Goal: Transaction & Acquisition: Book appointment/travel/reservation

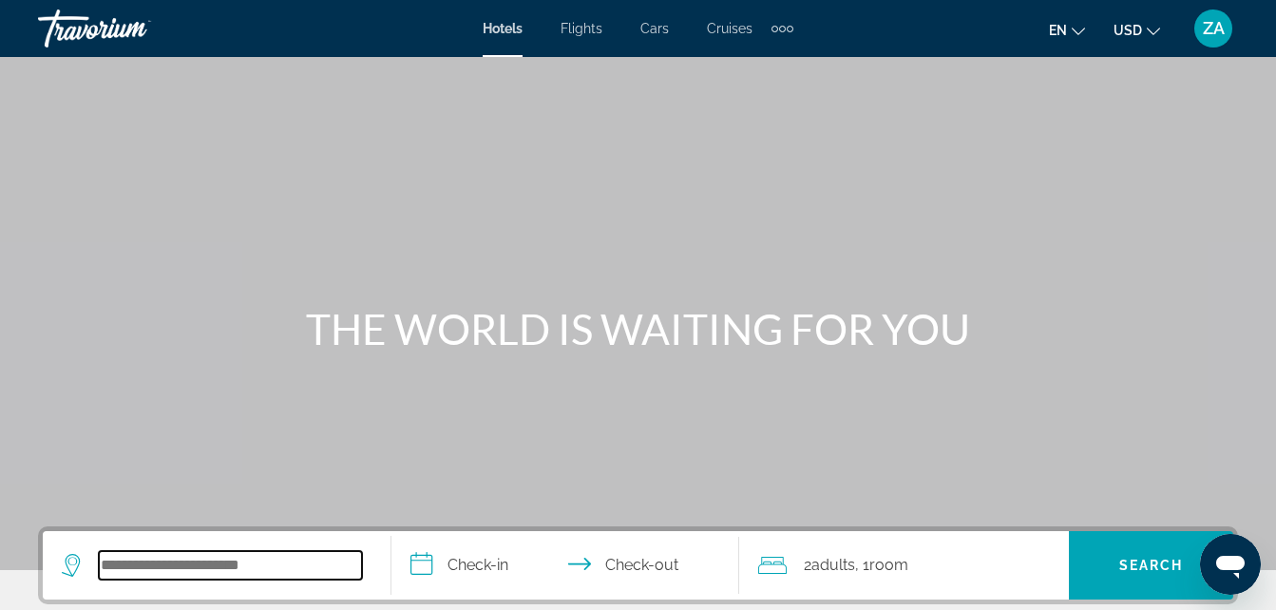
click at [199, 551] on input "Search hotel destination" at bounding box center [230, 565] width 263 height 29
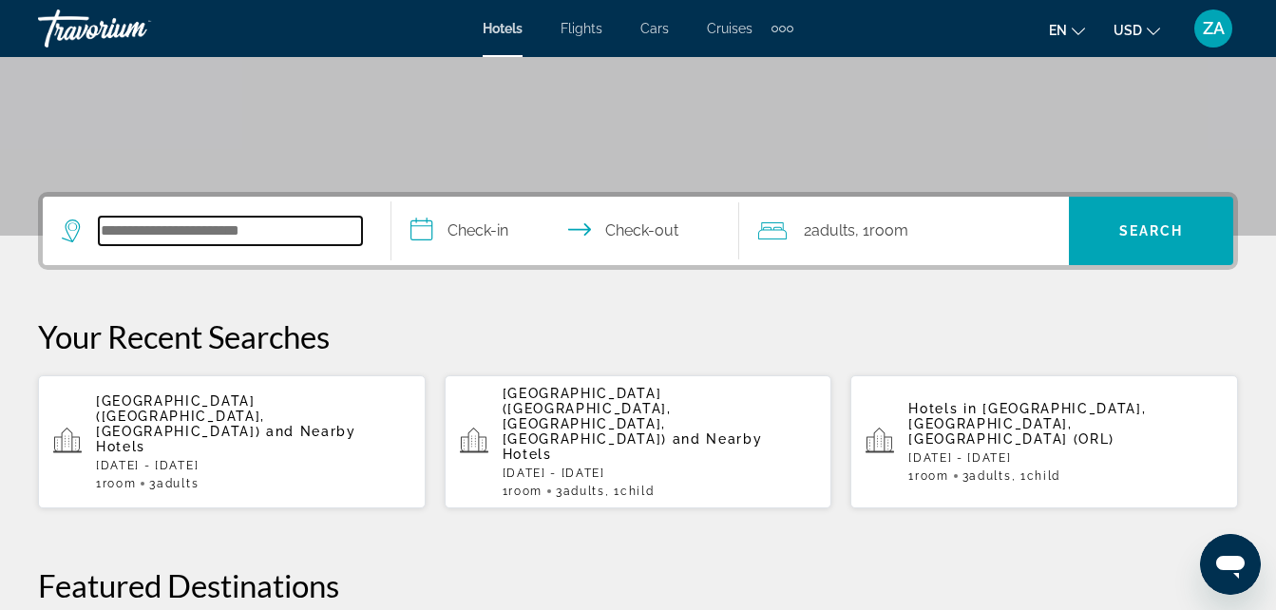
scroll to position [465, 0]
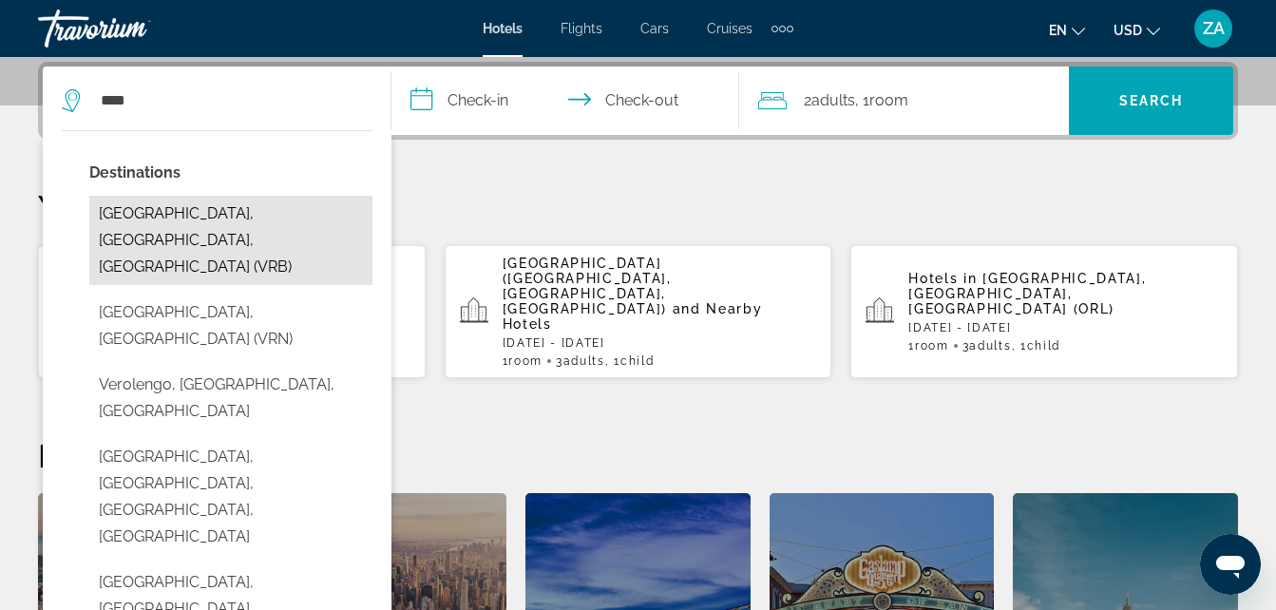
click at [273, 217] on button "[GEOGRAPHIC_DATA], [GEOGRAPHIC_DATA], [GEOGRAPHIC_DATA] (VRB)" at bounding box center [230, 240] width 283 height 89
type input "**********"
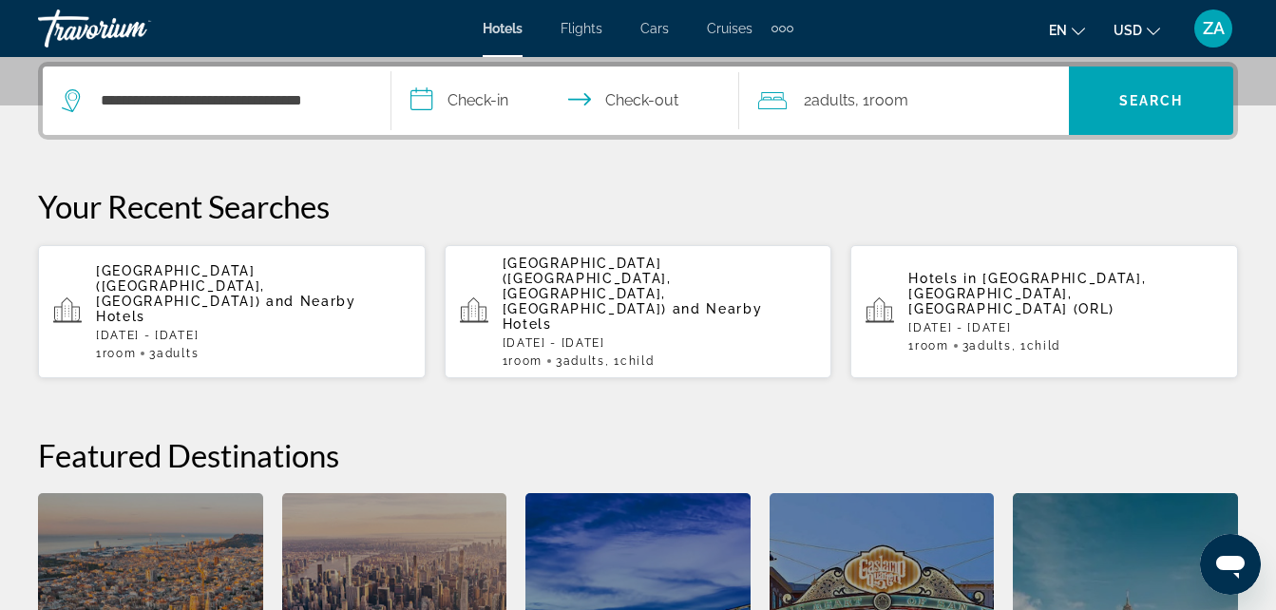
click at [484, 97] on input "**********" at bounding box center [570, 104] width 356 height 74
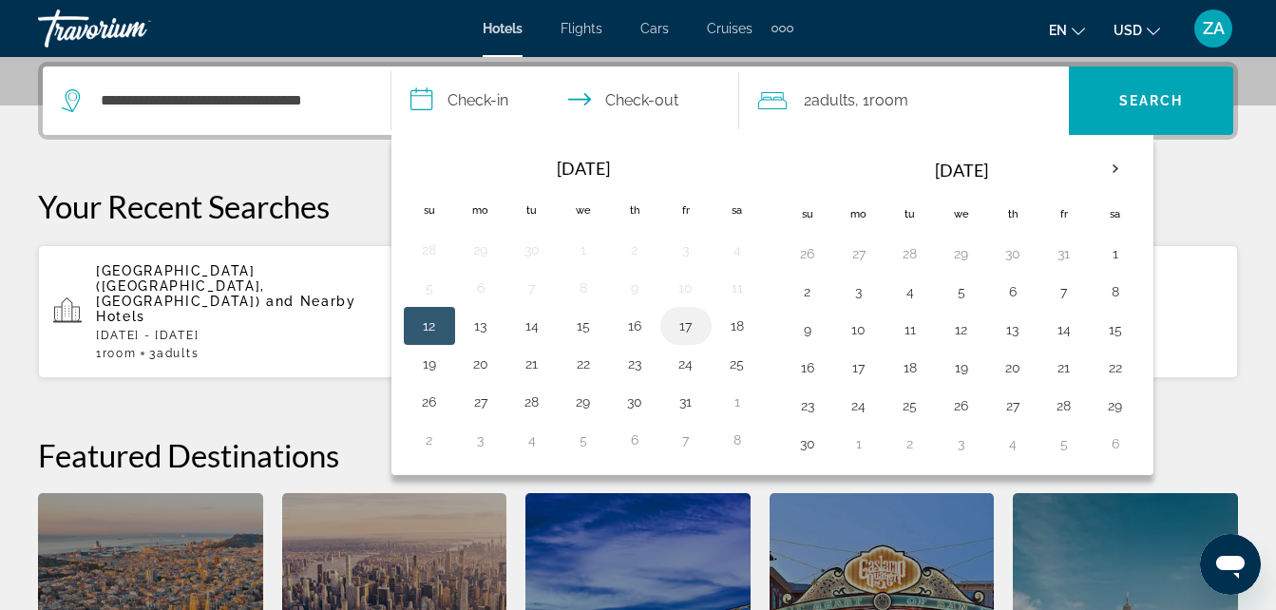
click at [684, 328] on button "17" at bounding box center [686, 326] width 30 height 27
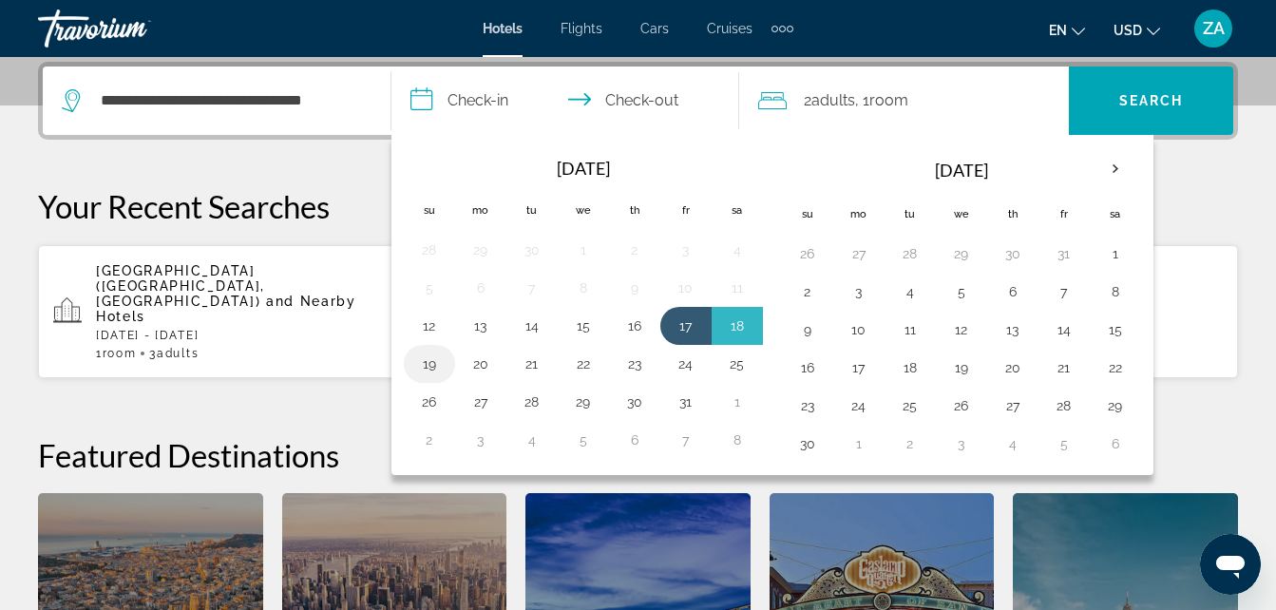
click at [427, 362] on button "19" at bounding box center [429, 364] width 30 height 27
type input "**********"
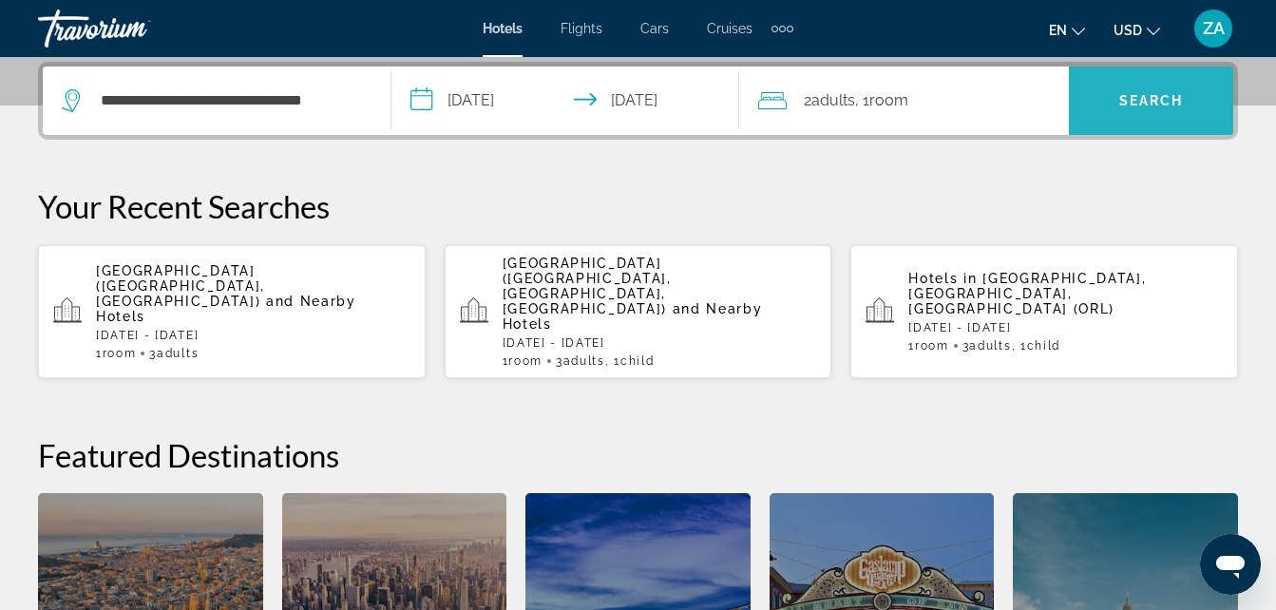
click at [1127, 104] on span "Search" at bounding box center [1151, 100] width 65 height 15
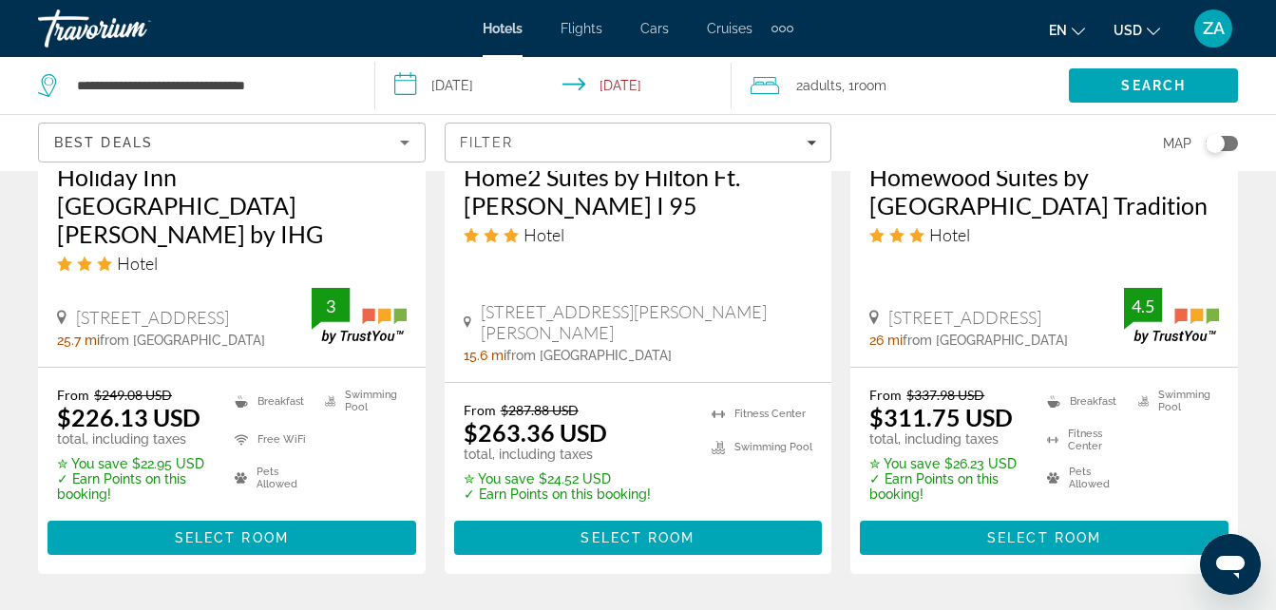
scroll to position [2851, 0]
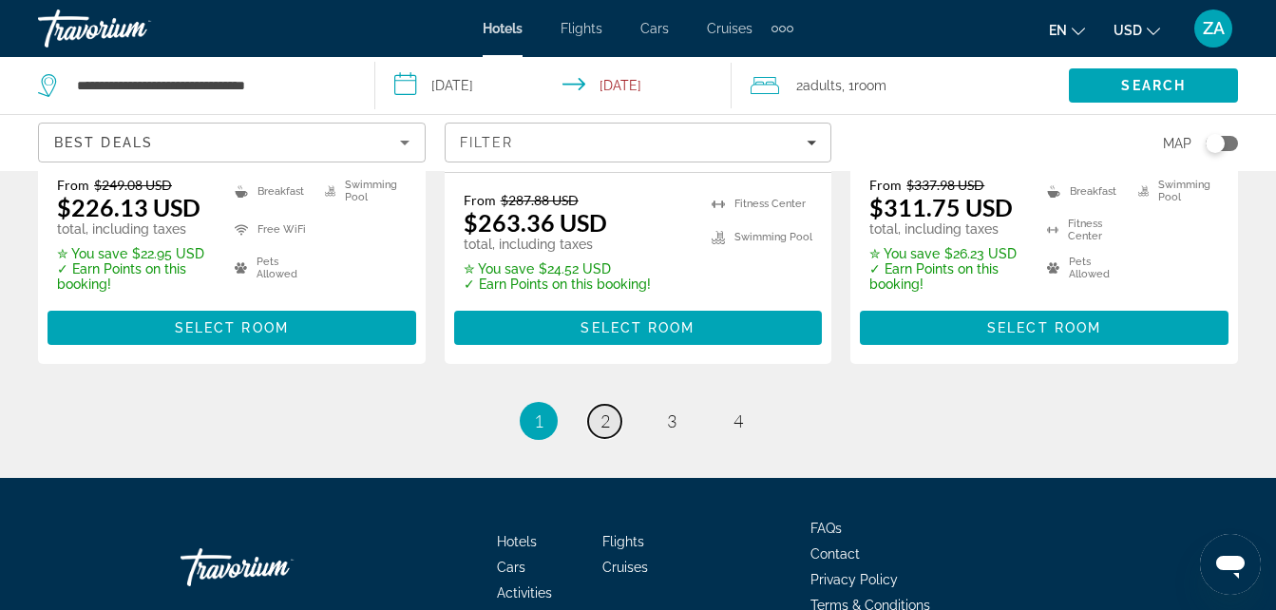
click at [607, 411] on span "2" at bounding box center [606, 421] width 10 height 21
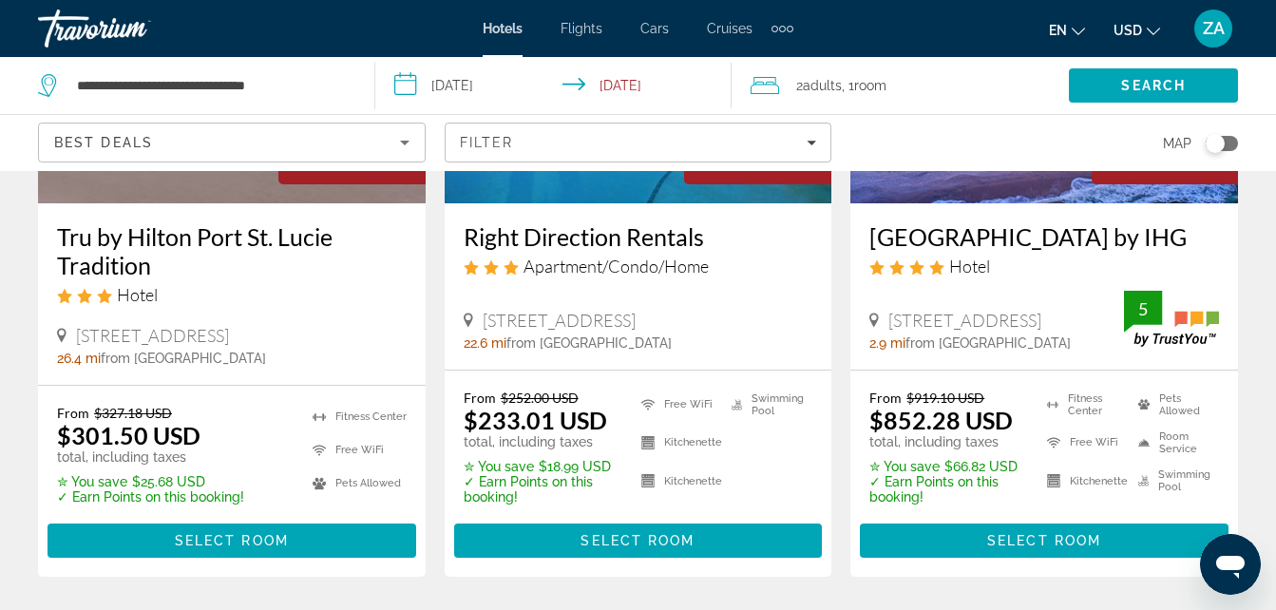
scroll to position [342, 0]
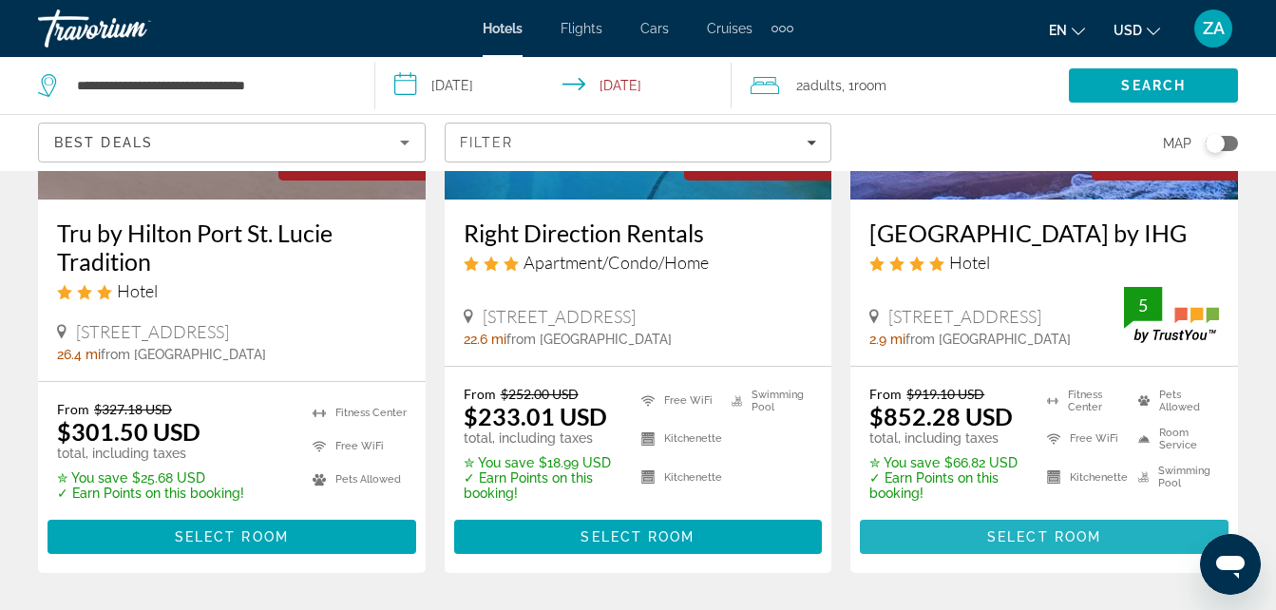
click at [953, 560] on span "Main content" at bounding box center [1044, 537] width 369 height 46
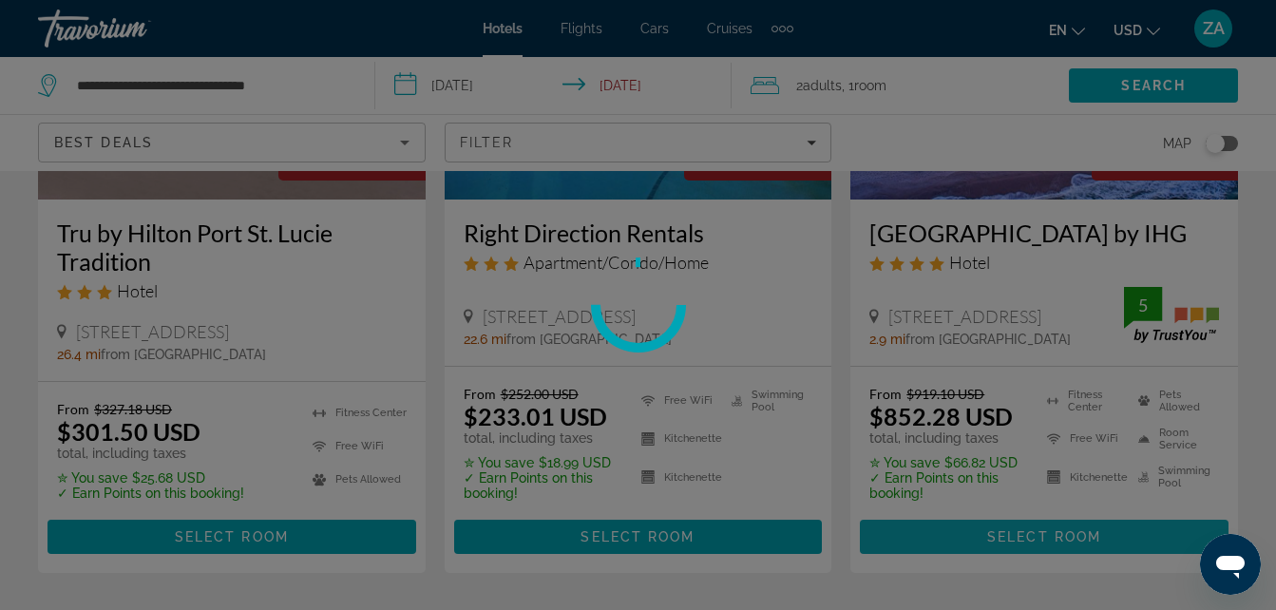
click at [953, 564] on div at bounding box center [638, 305] width 1276 height 610
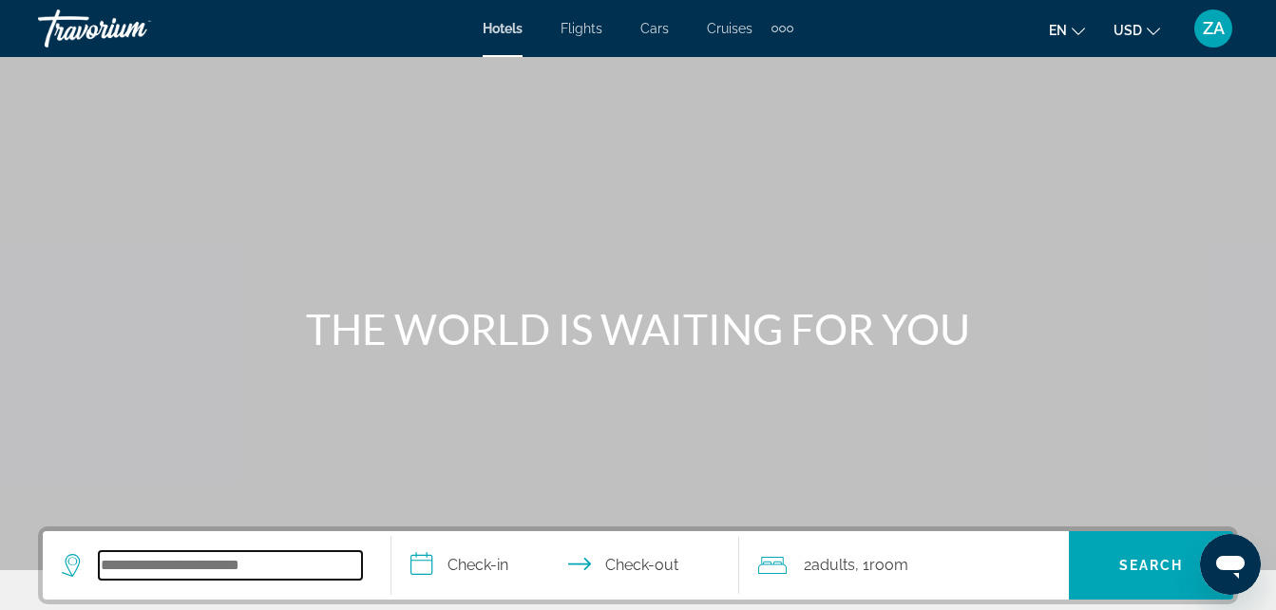
click at [182, 571] on input "Search hotel destination" at bounding box center [230, 565] width 263 height 29
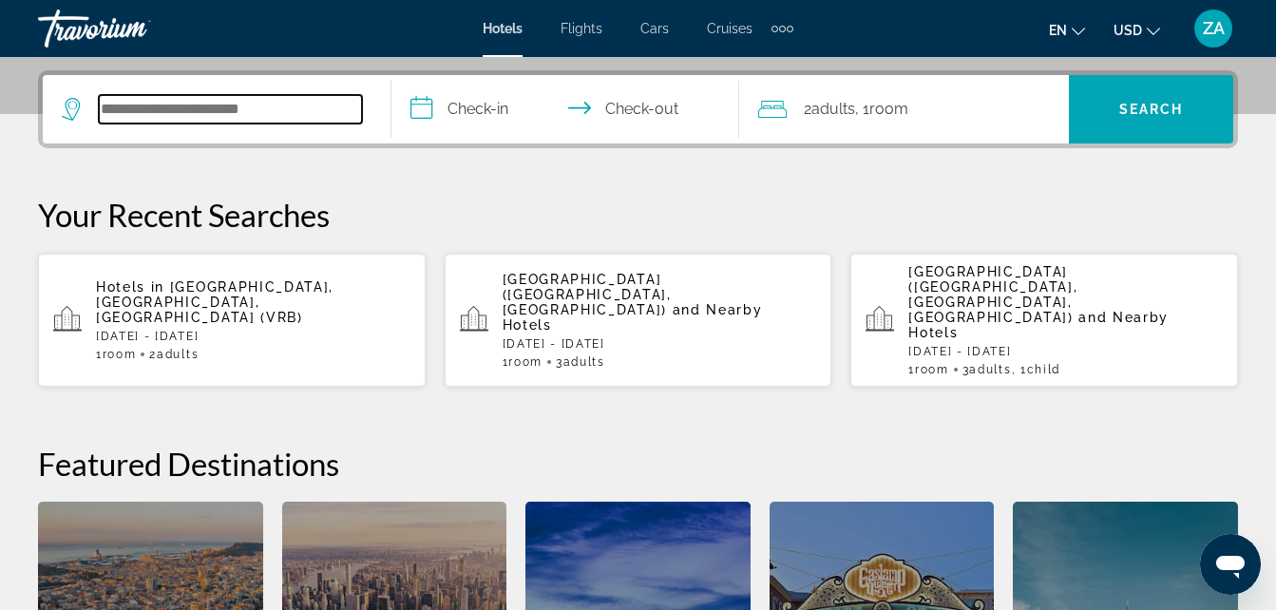
scroll to position [465, 0]
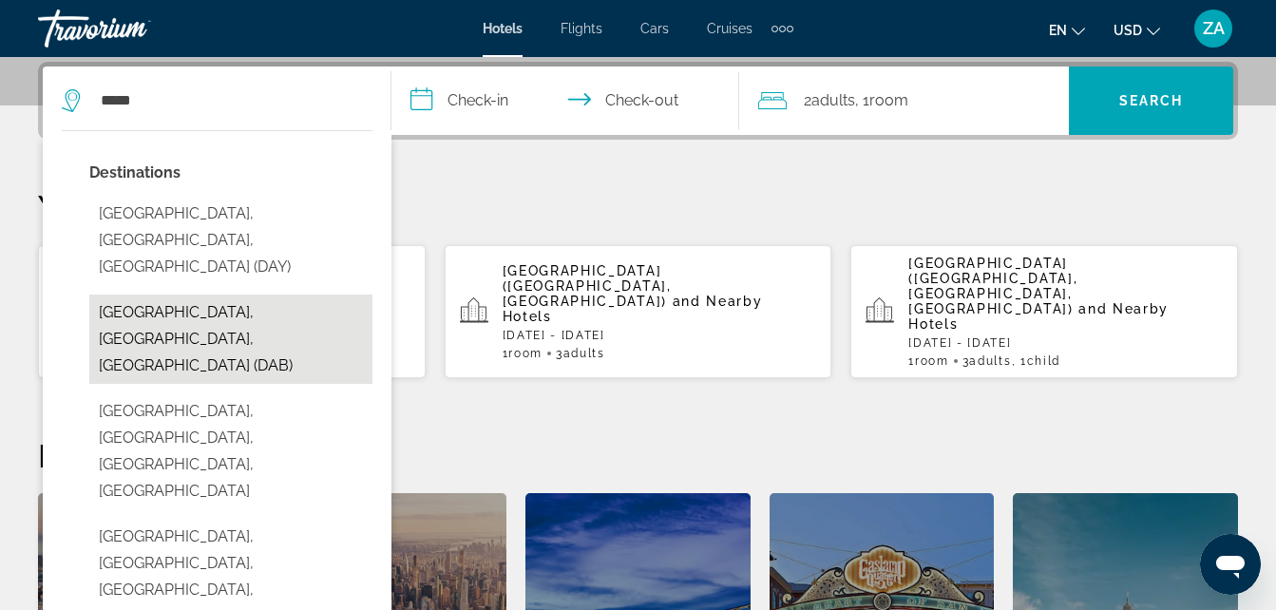
click at [273, 295] on button "Daytona Beach, FL, United States (DAB)" at bounding box center [230, 339] width 283 height 89
type input "**********"
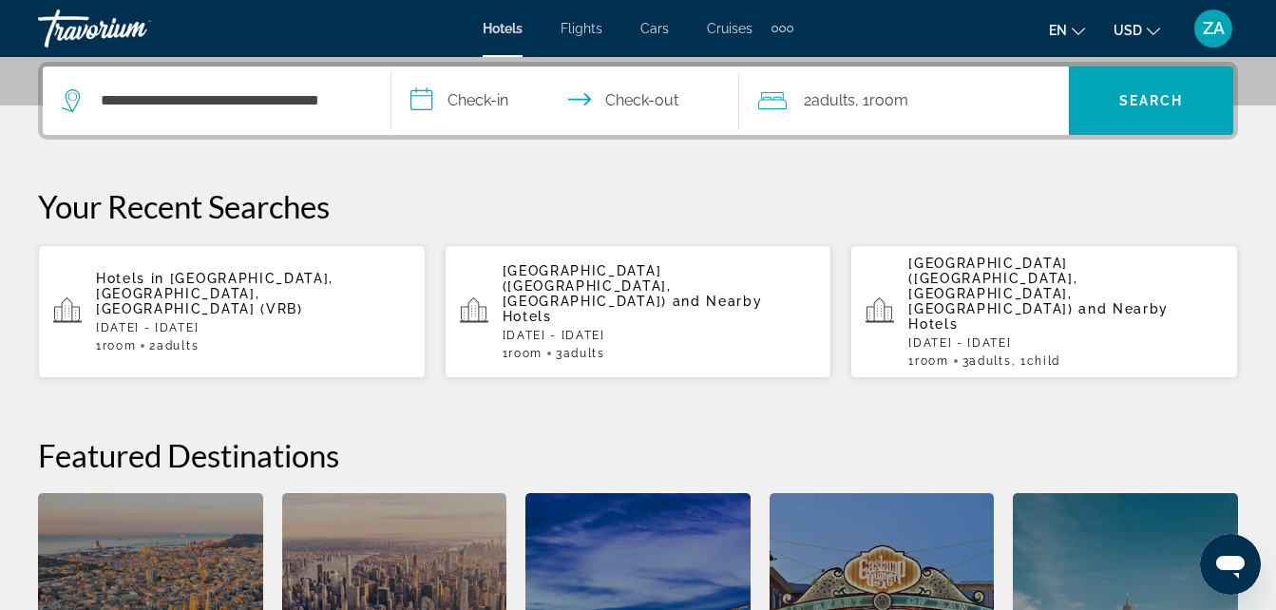
click at [492, 96] on input "**********" at bounding box center [570, 104] width 356 height 74
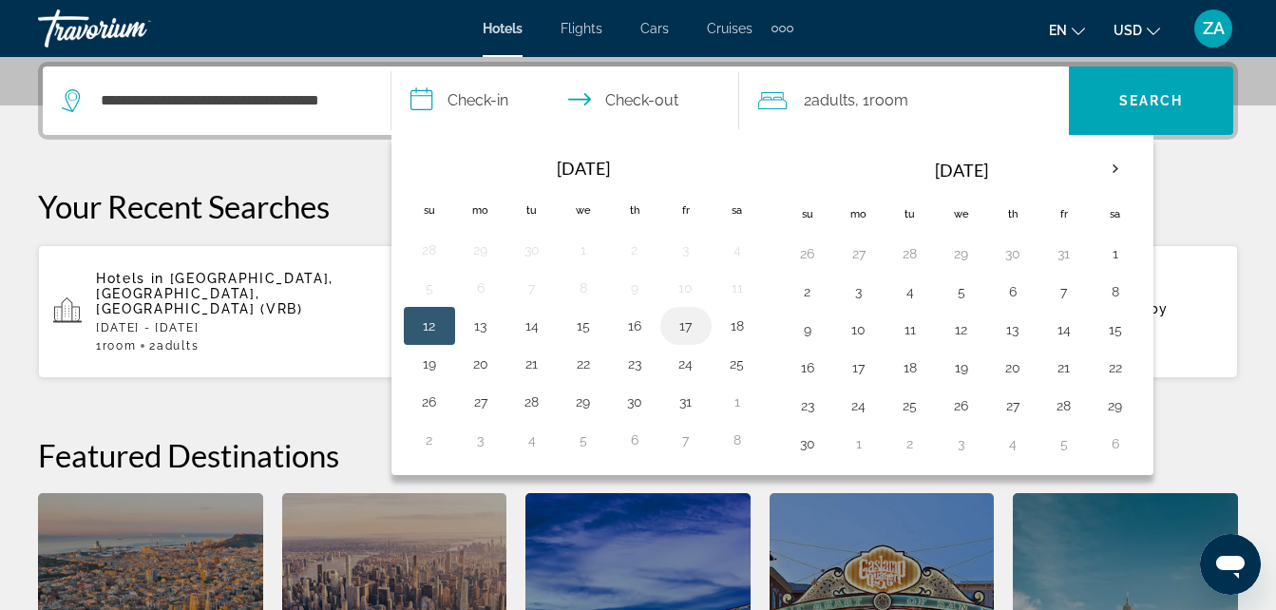
click at [689, 326] on button "17" at bounding box center [686, 326] width 30 height 27
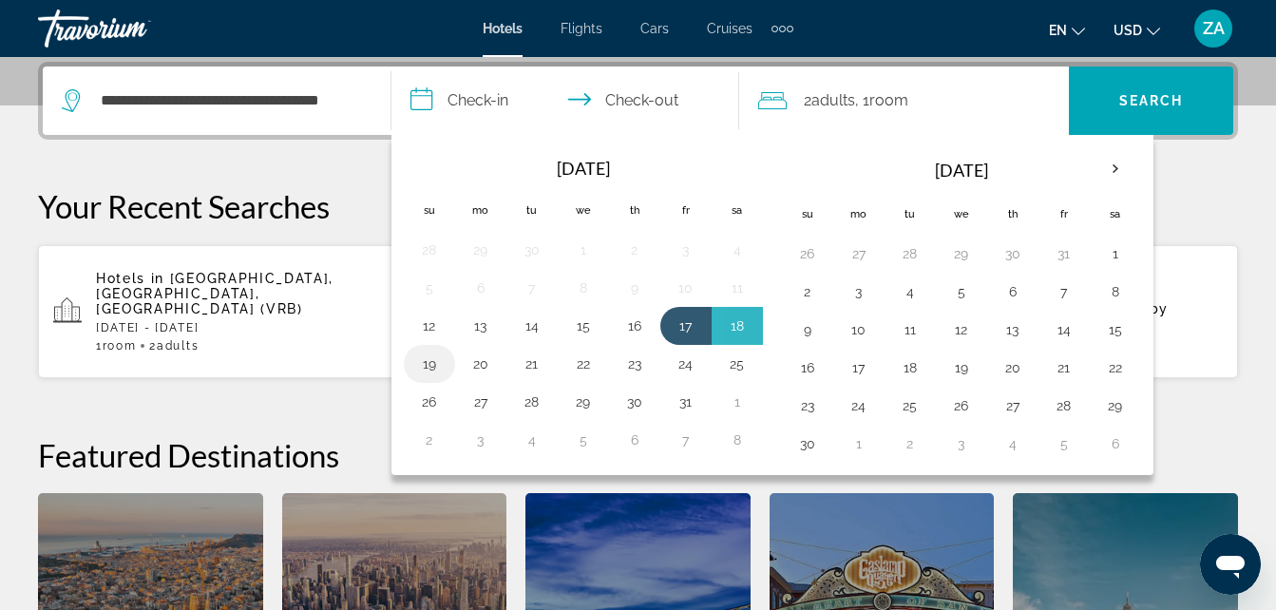
click at [428, 372] on button "19" at bounding box center [429, 364] width 30 height 27
type input "**********"
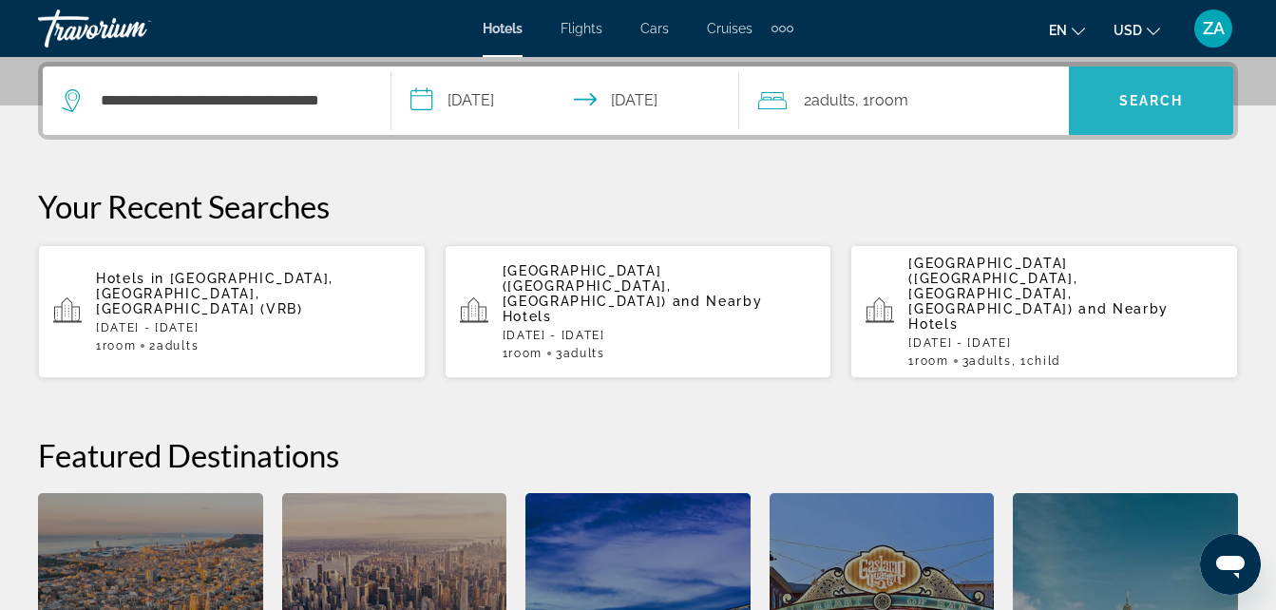
click at [1129, 99] on span "Search" at bounding box center [1151, 100] width 65 height 15
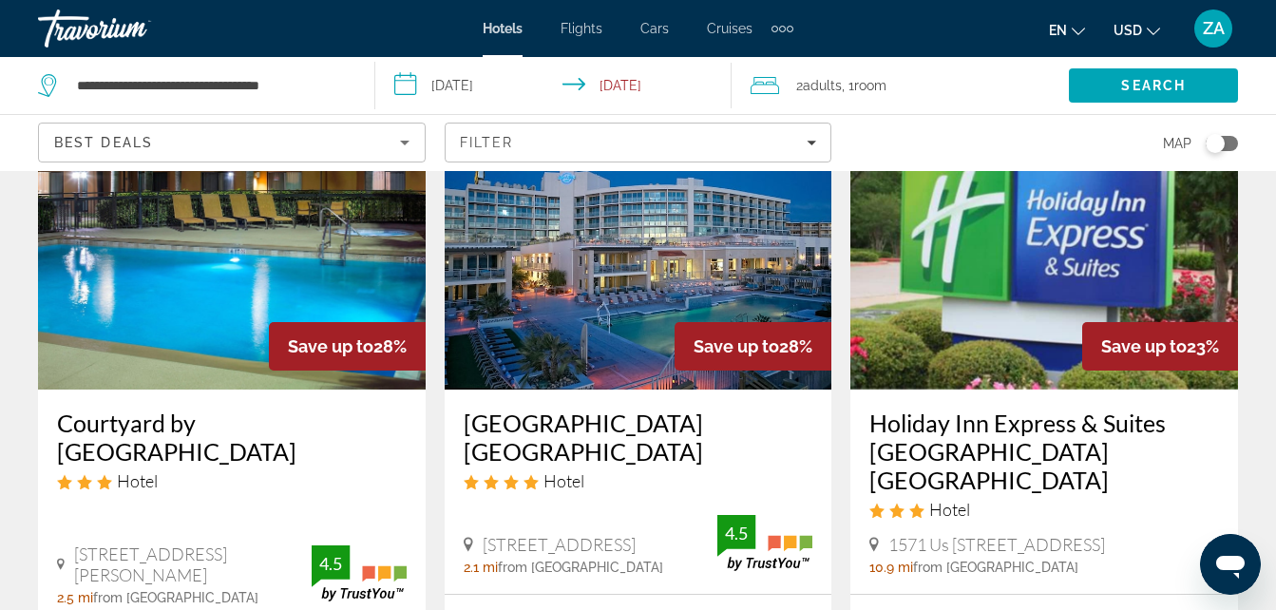
scroll to position [190, 0]
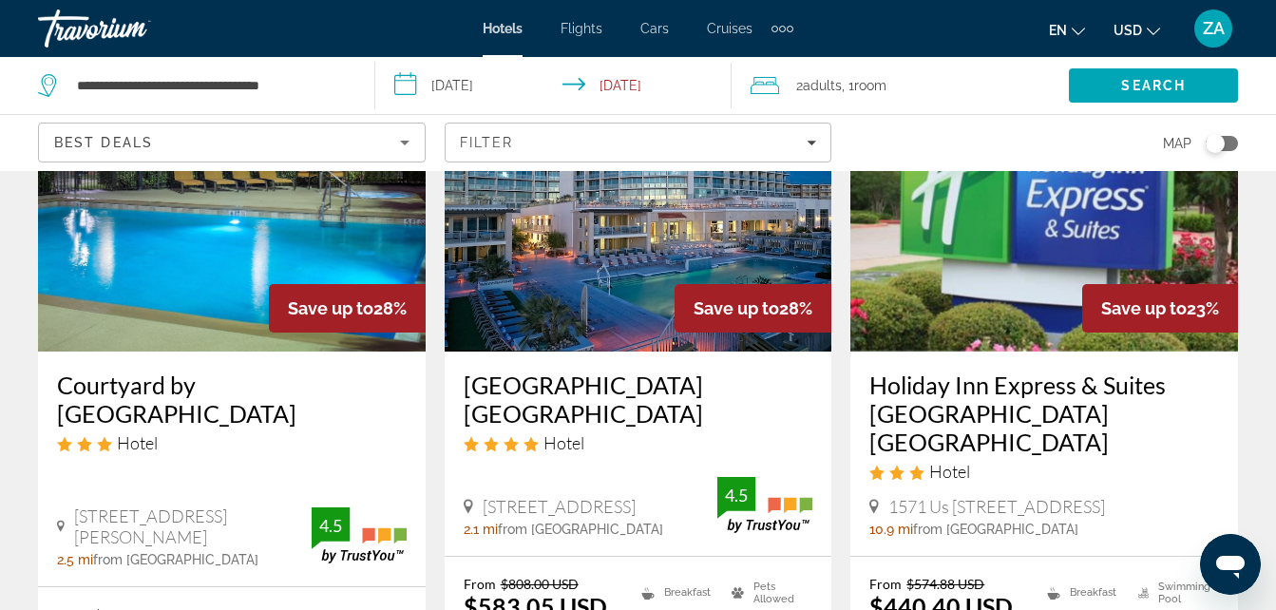
click at [684, 230] on img "Main content" at bounding box center [639, 200] width 388 height 304
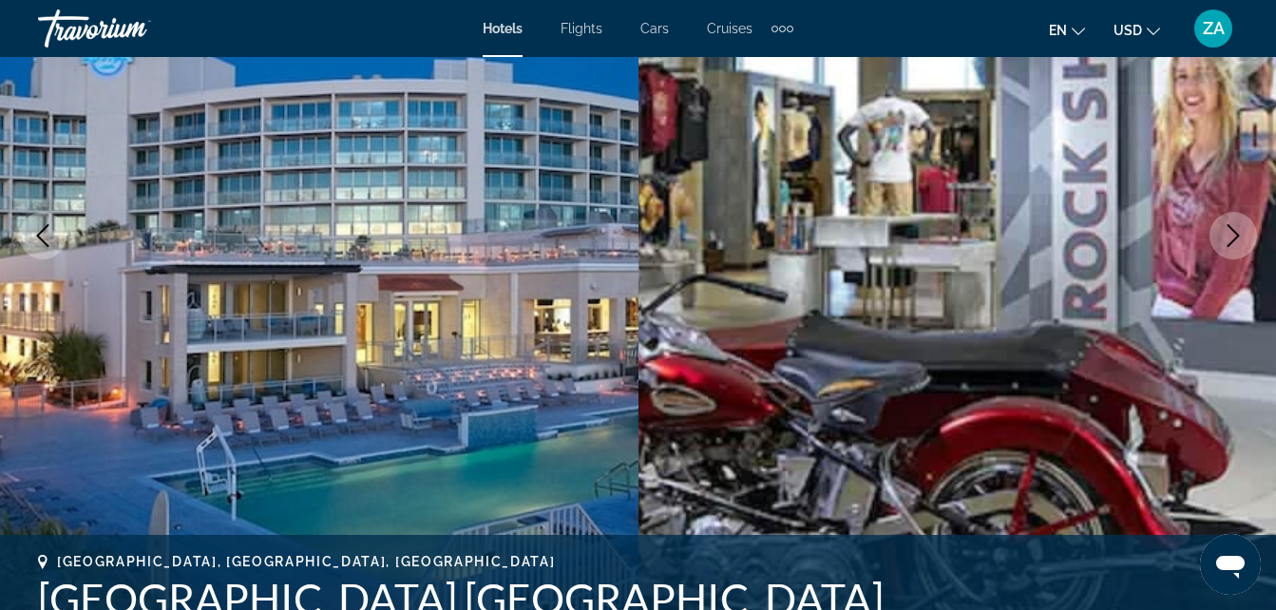
scroll to position [286, 0]
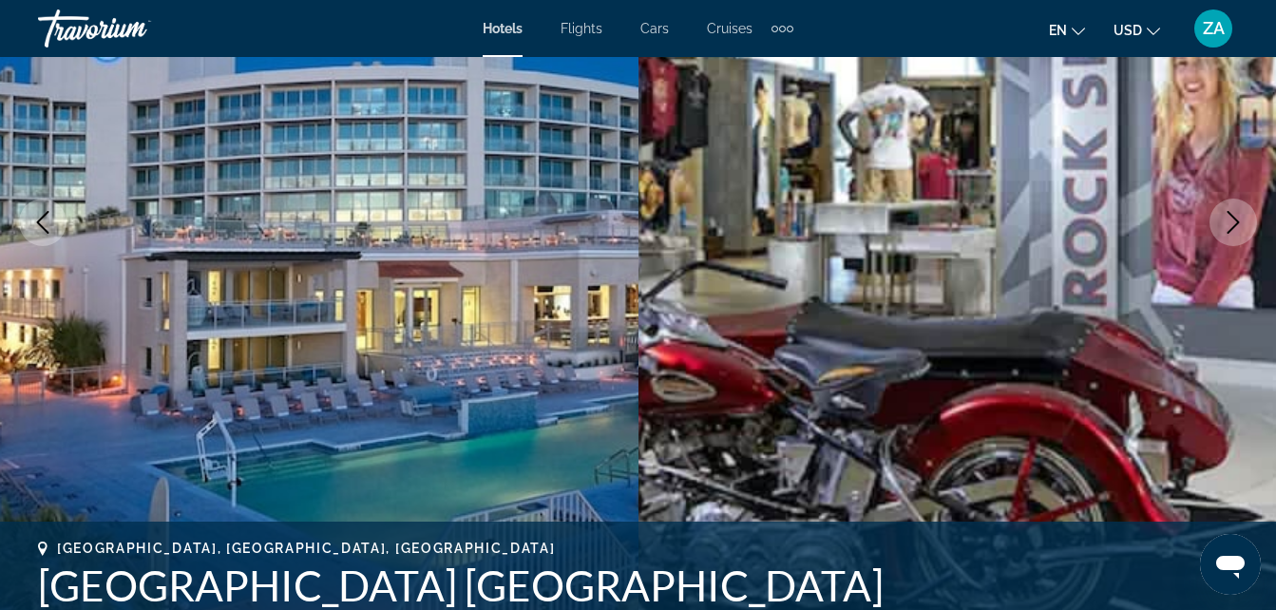
click at [1196, 429] on img "Main content" at bounding box center [958, 222] width 639 height 903
click at [1240, 240] on button "Next image" at bounding box center [1234, 223] width 48 height 48
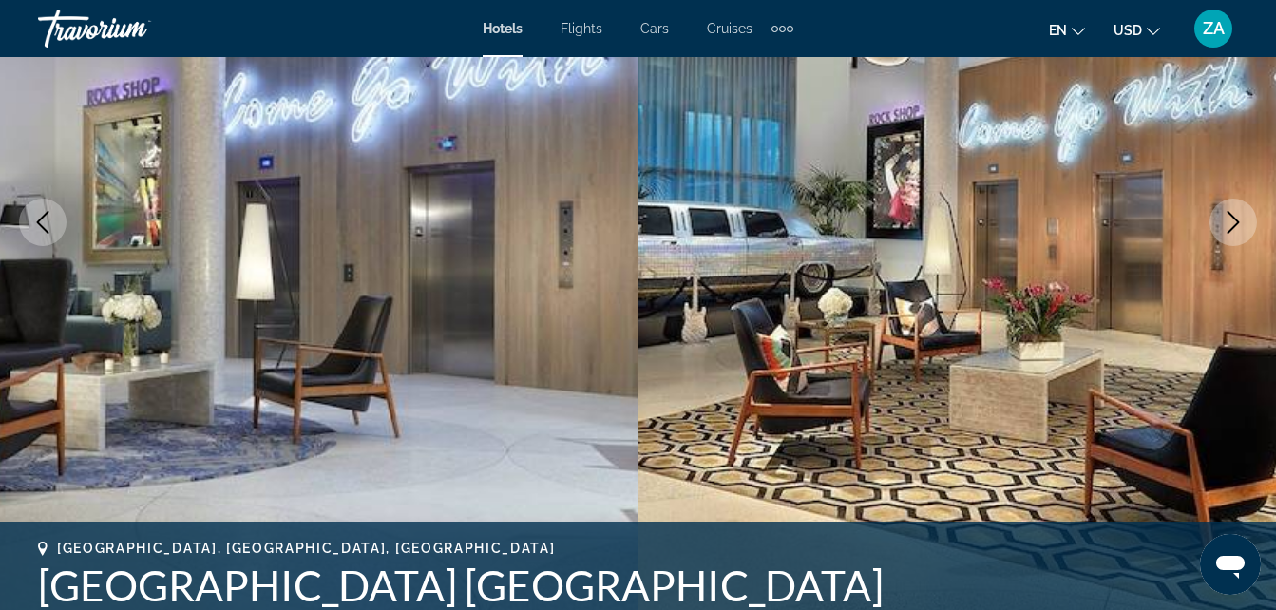
click at [1234, 233] on icon "Next image" at bounding box center [1233, 222] width 23 height 23
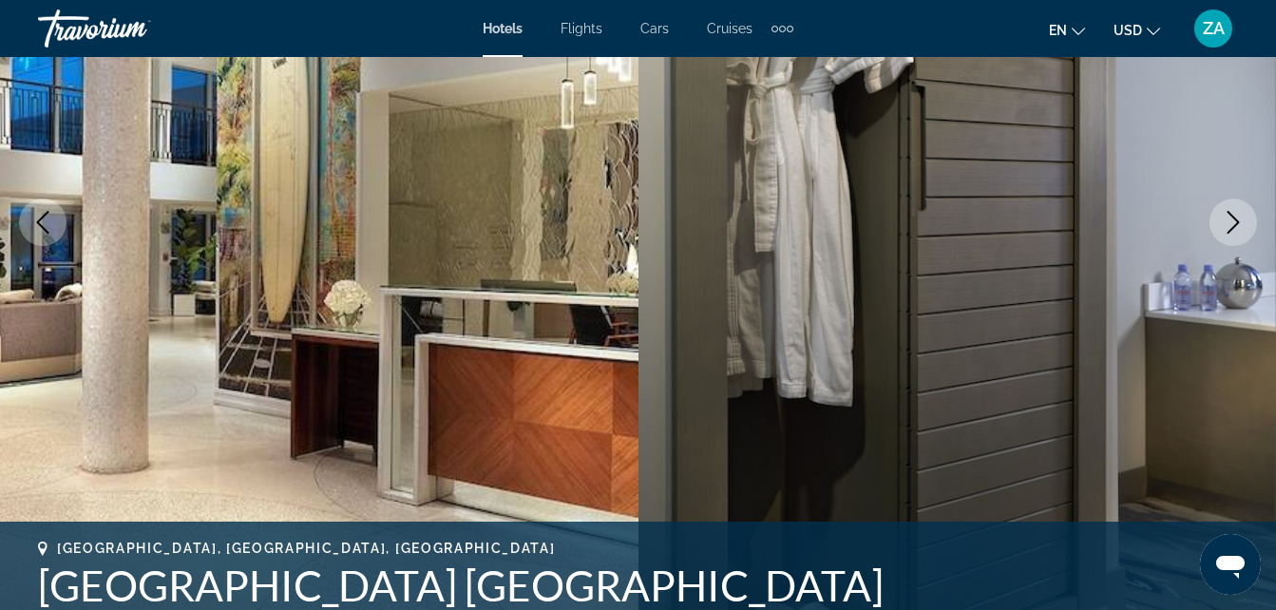
click at [1216, 234] on button "Next image" at bounding box center [1234, 223] width 48 height 48
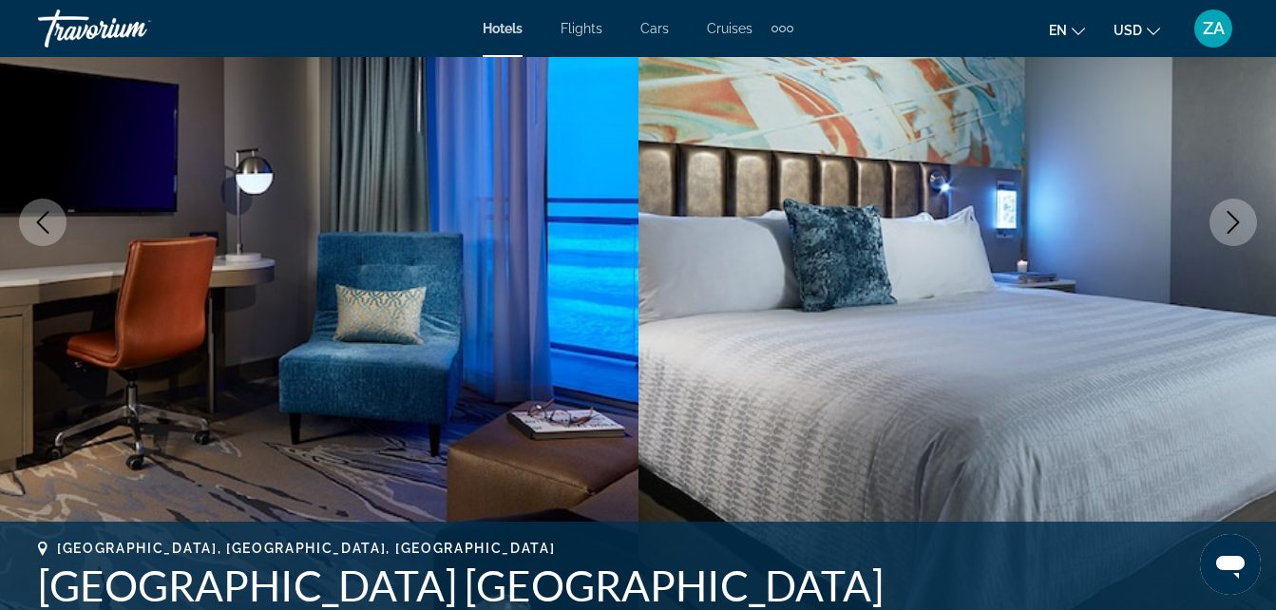
click at [1215, 164] on img "Main content" at bounding box center [958, 222] width 639 height 903
click at [1244, 239] on button "Next image" at bounding box center [1234, 223] width 48 height 48
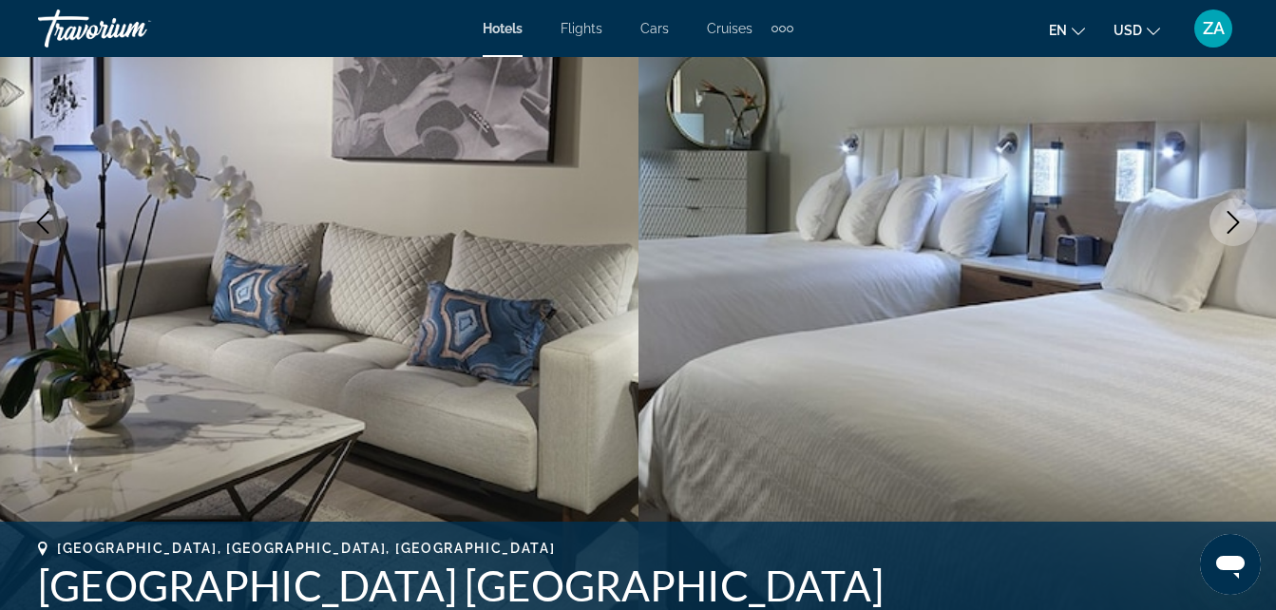
click at [1237, 250] on img "Main content" at bounding box center [958, 222] width 639 height 903
click at [1246, 241] on button "Next image" at bounding box center [1234, 223] width 48 height 48
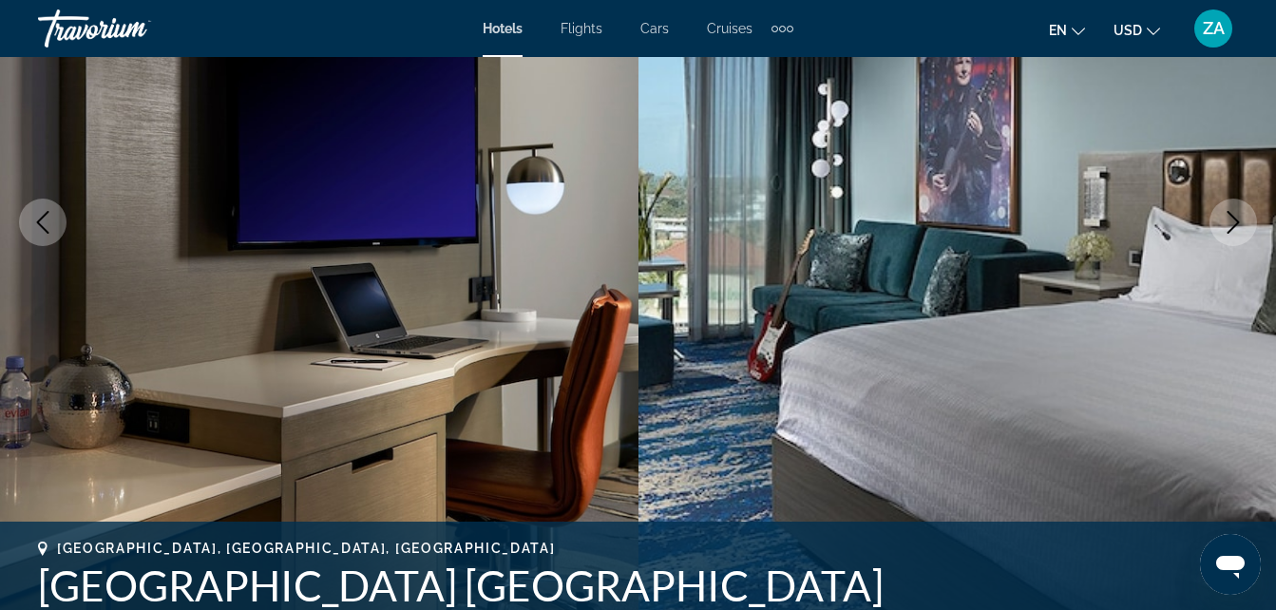
click at [1234, 247] on img "Main content" at bounding box center [958, 222] width 639 height 903
click at [1250, 238] on button "Next image" at bounding box center [1234, 223] width 48 height 48
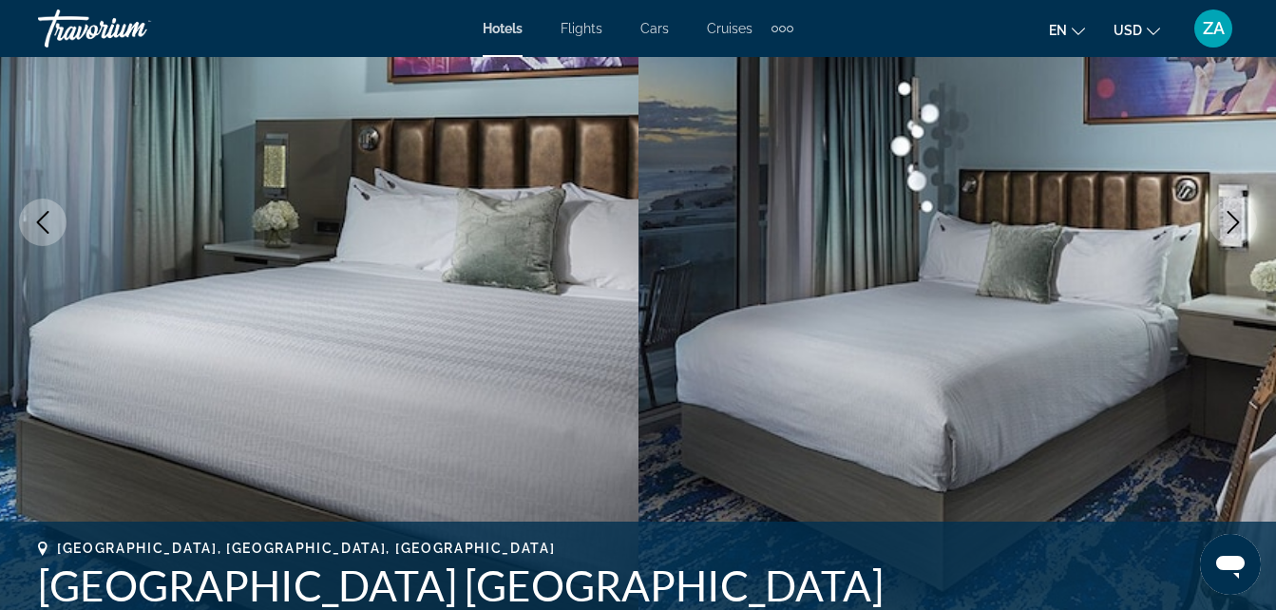
click at [1242, 242] on button "Next image" at bounding box center [1234, 223] width 48 height 48
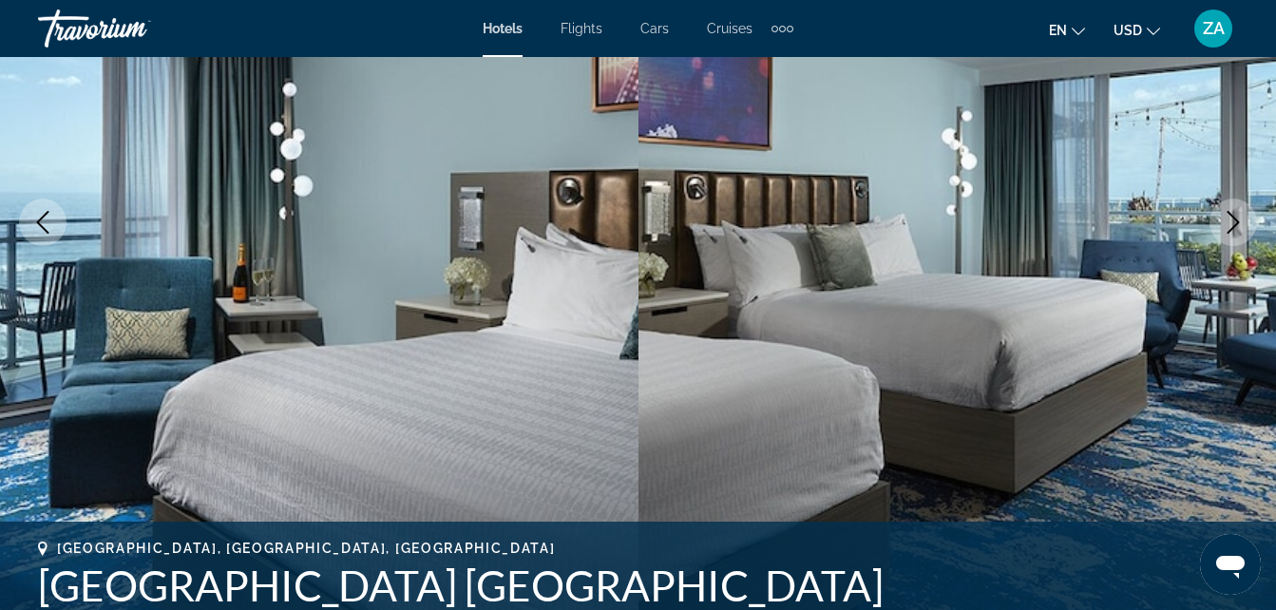
click at [1247, 240] on button "Next image" at bounding box center [1234, 223] width 48 height 48
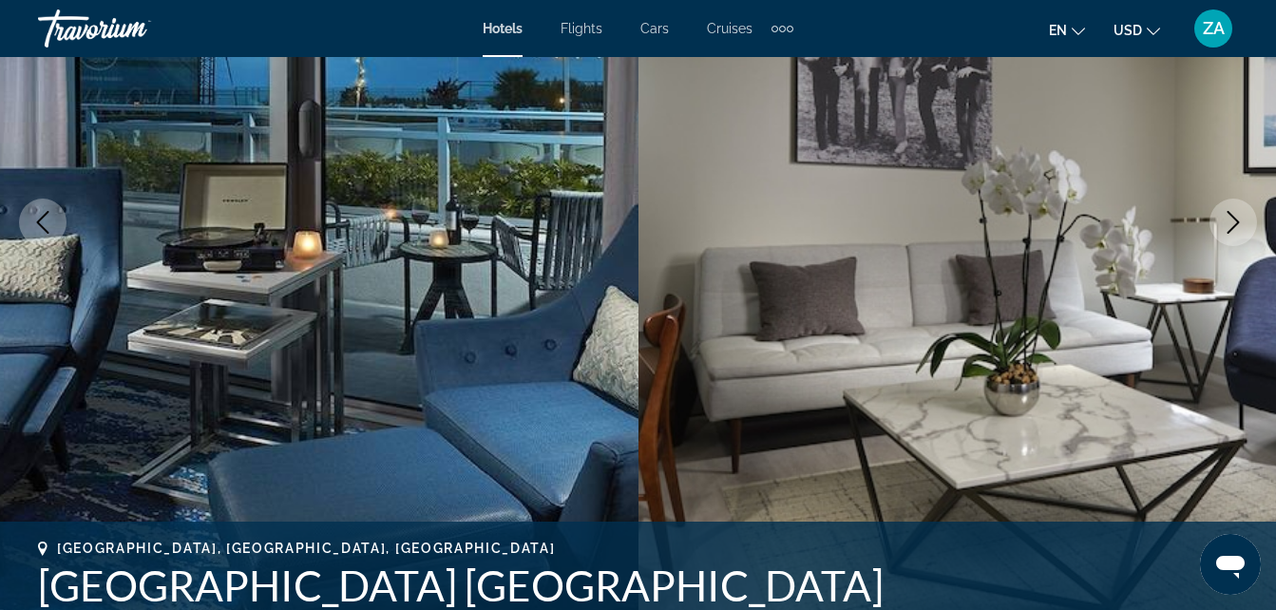
click at [1250, 241] on img "Main content" at bounding box center [958, 222] width 639 height 903
click at [1240, 239] on button "Next image" at bounding box center [1234, 223] width 48 height 48
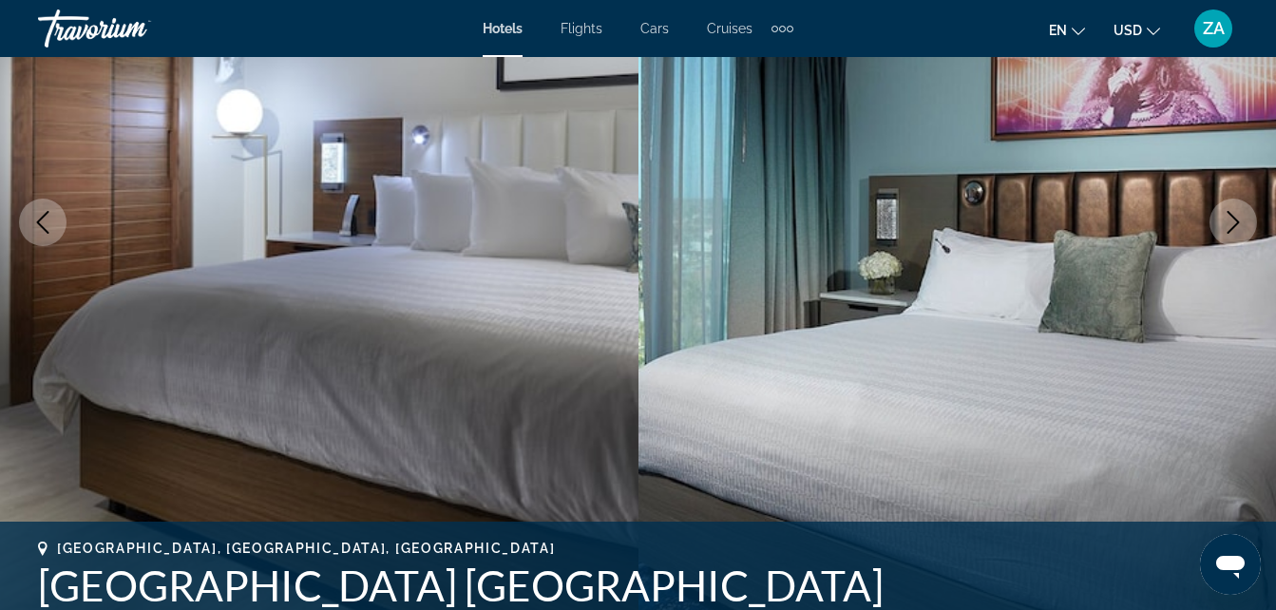
click at [1236, 235] on button "Next image" at bounding box center [1234, 223] width 48 height 48
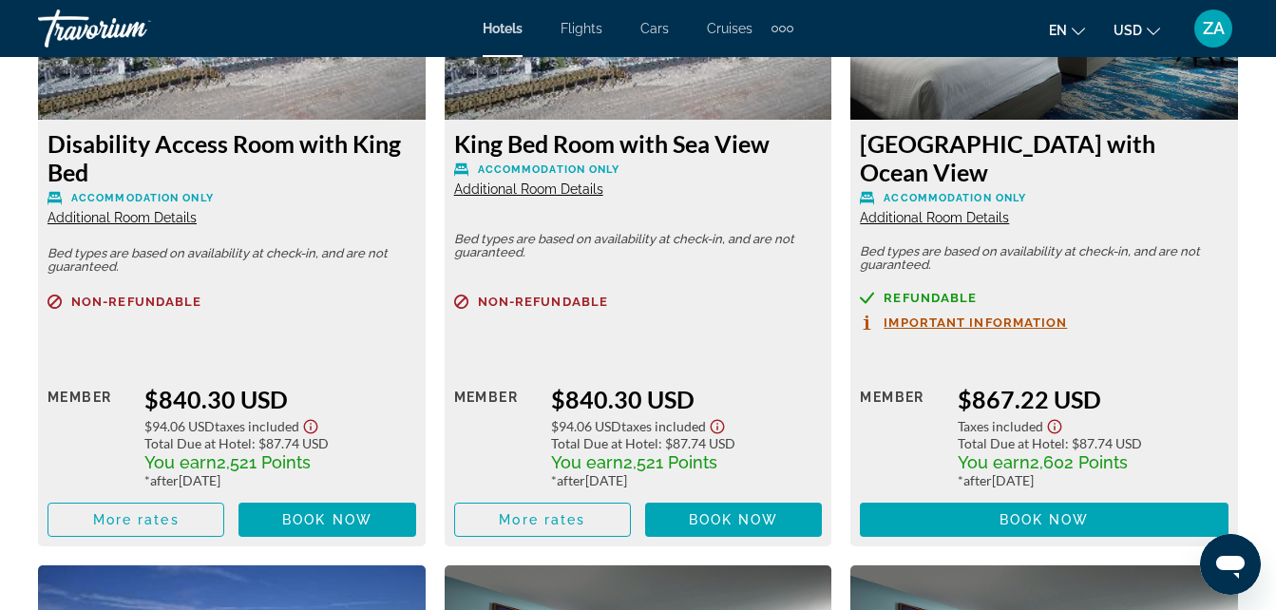
scroll to position [6641, 0]
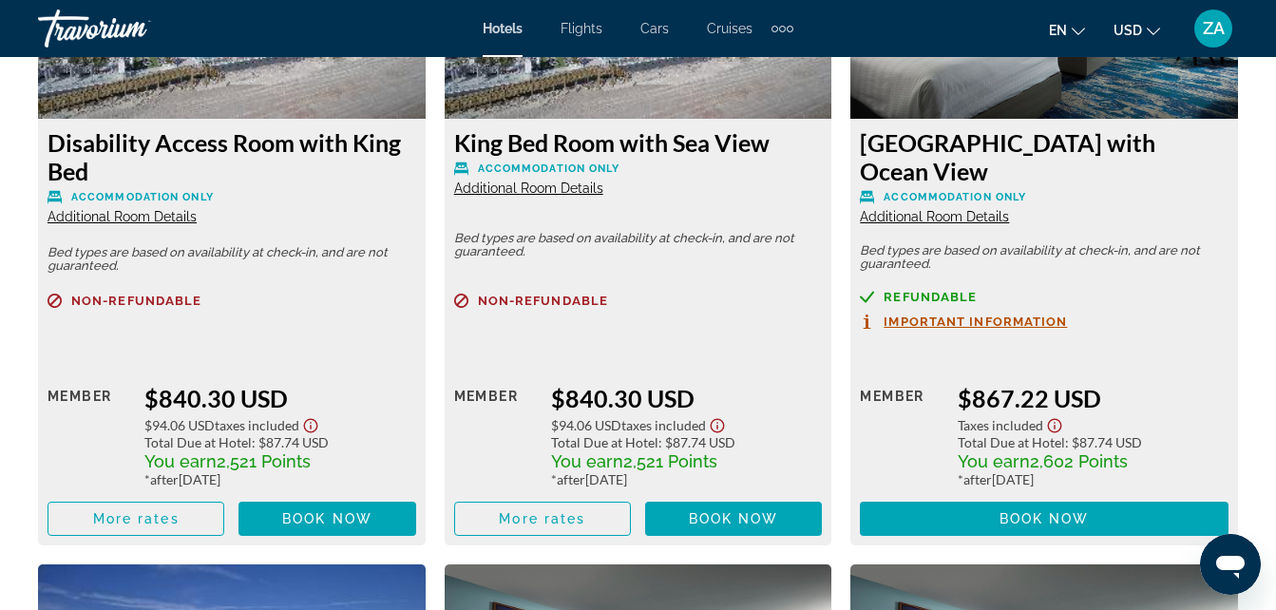
click at [737, 362] on div "Retail $0.00 when you redeem Member $840.30 USD $94.06 USD Taxes included Total…" at bounding box center [638, 442] width 369 height 187
click at [737, 528] on span "Main content" at bounding box center [733, 519] width 177 height 46
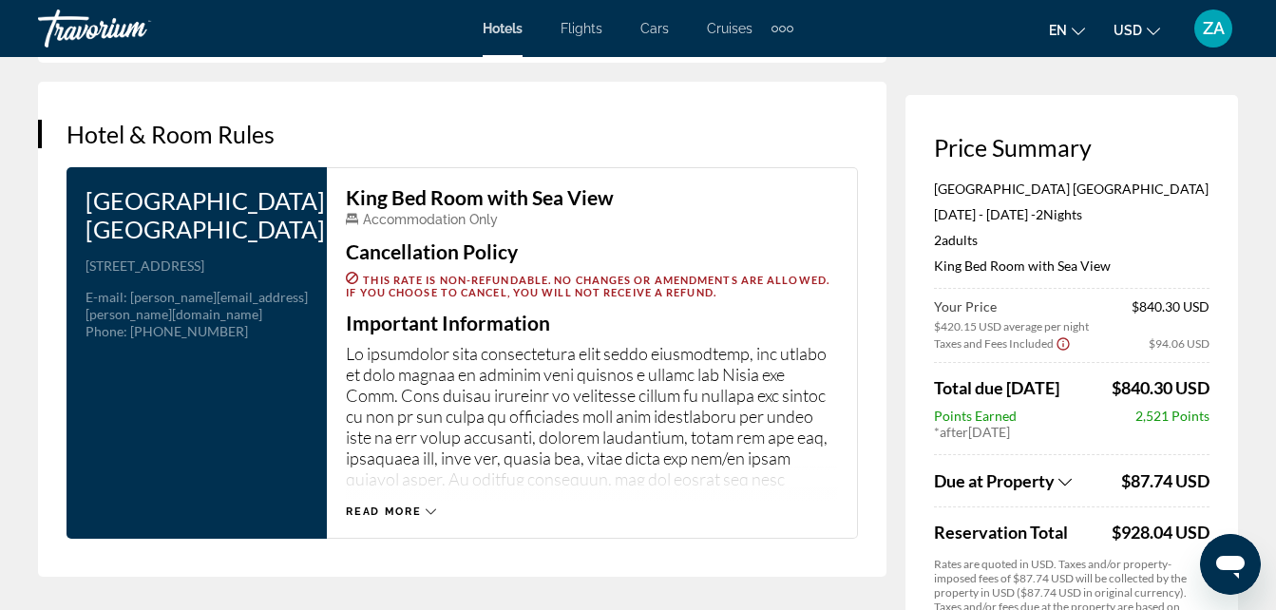
scroll to position [2453, 0]
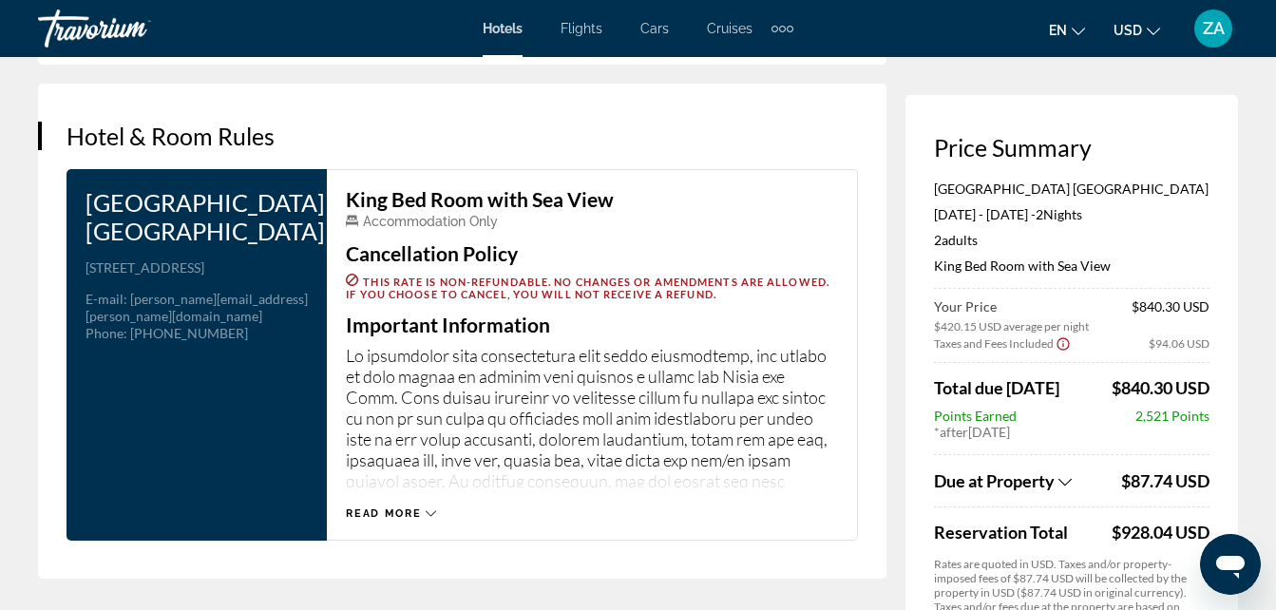
click at [1148, 557] on p "Rates are quoted in USD. Taxes and/or property-imposed fees of $87.74 USD will …" at bounding box center [1072, 600] width 276 height 86
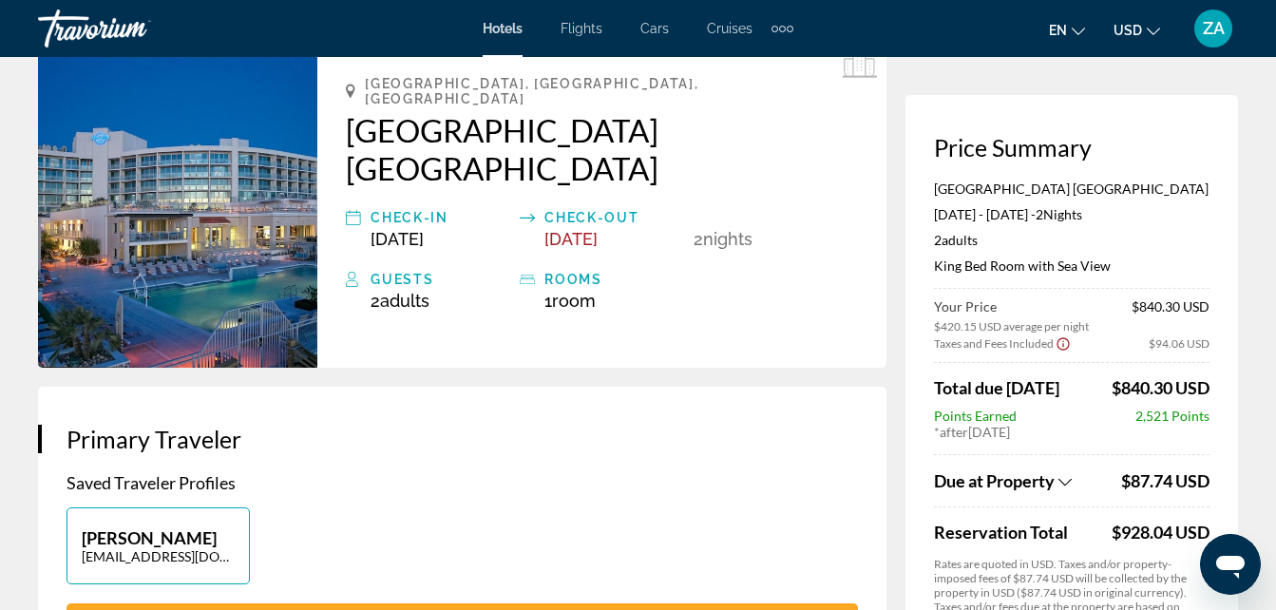
scroll to position [0, 0]
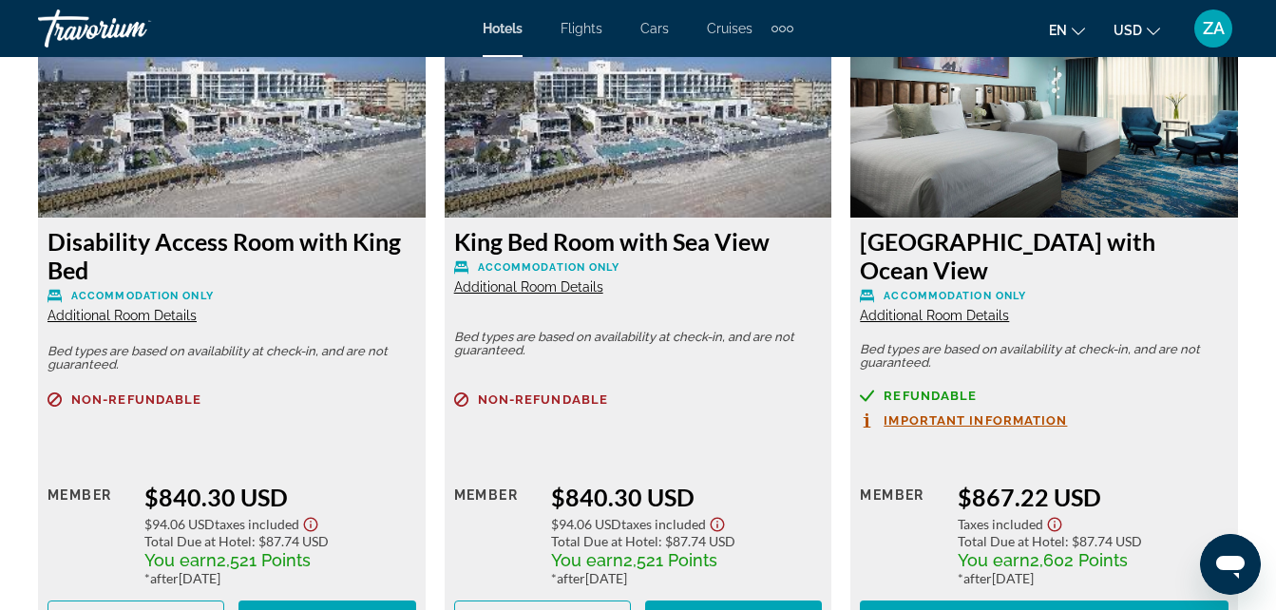
scroll to position [6549, 0]
